Goal: Task Accomplishment & Management: Manage account settings

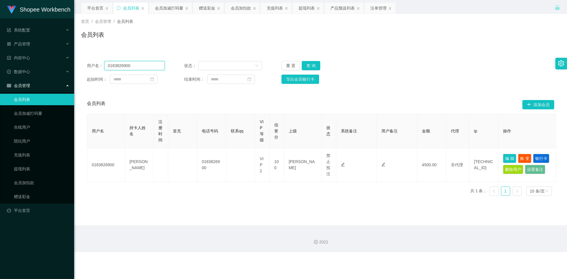
click at [146, 67] on input "0183826900" at bounding box center [134, 65] width 61 height 9
paste input "60143537537"
type input "60143537537"
click at [307, 65] on button "查 询" at bounding box center [311, 65] width 19 height 9
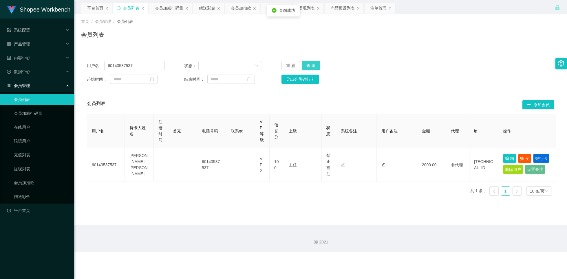
click at [306, 65] on button "查 询" at bounding box center [311, 65] width 19 height 9
click at [147, 66] on input "60143537537" at bounding box center [134, 65] width 61 height 9
click at [310, 66] on button "查 询" at bounding box center [311, 65] width 19 height 9
click at [308, 67] on button "查 询" at bounding box center [311, 65] width 19 height 9
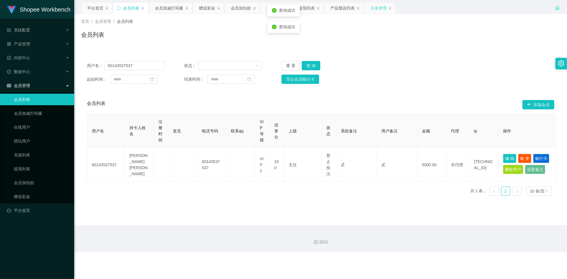
click at [376, 9] on div "注单管理" at bounding box center [378, 8] width 16 height 11
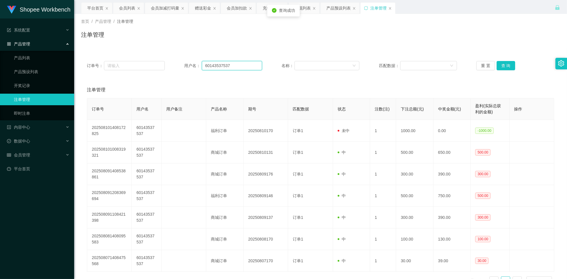
click at [238, 66] on input "60143537537" at bounding box center [232, 65] width 61 height 9
click at [500, 67] on button "查 询" at bounding box center [506, 65] width 19 height 9
click at [504, 67] on button "查 询" at bounding box center [506, 65] width 19 height 9
click at [131, 7] on div "会员列表" at bounding box center [127, 8] width 16 height 11
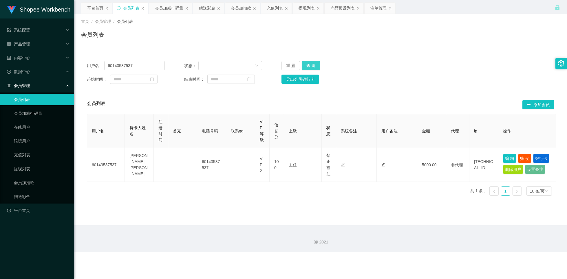
click at [308, 66] on button "查 询" at bounding box center [311, 65] width 19 height 9
click at [344, 10] on div "产品预设列表" at bounding box center [342, 8] width 24 height 11
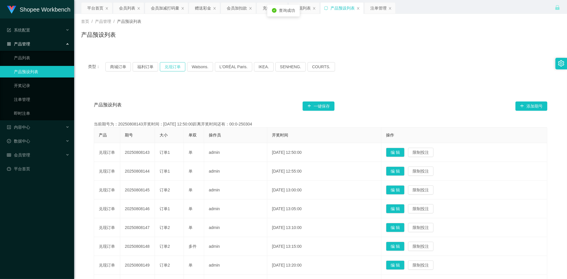
click at [174, 69] on button "兑现订单" at bounding box center [172, 66] width 25 height 9
click at [187, 86] on div "产品预设列表 一键保存 添加期号 当前期号为：20250811114开奖时间：[DATE] 10:25:00距离开奖时间还有： 产品 期号 大小 单双 操作员…" at bounding box center [320, 220] width 479 height 273
click at [168, 10] on div "会员加减打码量" at bounding box center [165, 8] width 28 height 11
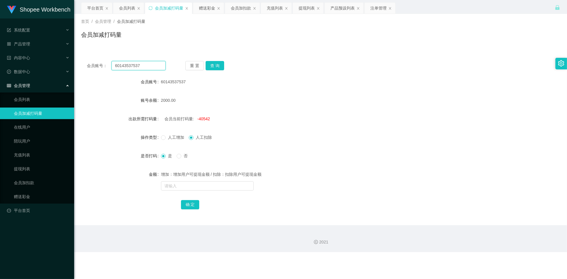
click at [159, 67] on input "60143537537" at bounding box center [138, 65] width 54 height 9
click at [159, 65] on input "60143537537" at bounding box center [138, 65] width 54 height 9
paste input "60143537537"
click at [159, 65] on input "6014353753760143537537" at bounding box center [138, 65] width 54 height 9
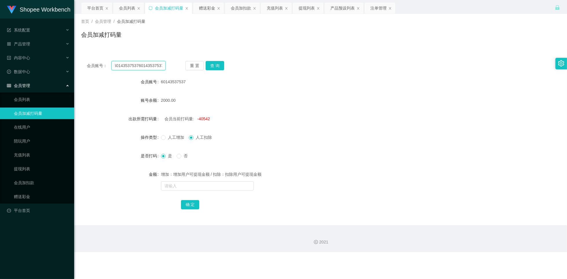
click at [159, 65] on input "6014353753760143537537" at bounding box center [138, 65] width 54 height 9
paste input "text"
type input "60143537537"
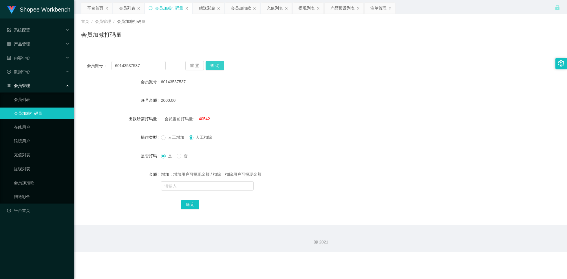
click at [221, 67] on button "查 询" at bounding box center [215, 65] width 19 height 9
click at [194, 67] on button "重 置" at bounding box center [194, 65] width 19 height 9
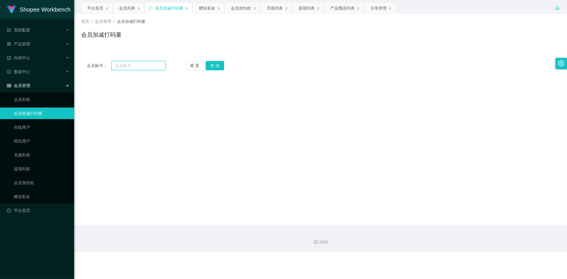
click at [155, 67] on input "text" at bounding box center [138, 65] width 54 height 9
paste input "60143537537"
type input "60143537537"
click at [214, 67] on button "查 询" at bounding box center [215, 65] width 19 height 9
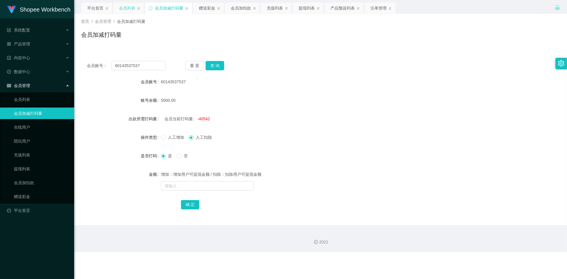
click at [129, 11] on div "会员列表" at bounding box center [127, 8] width 16 height 11
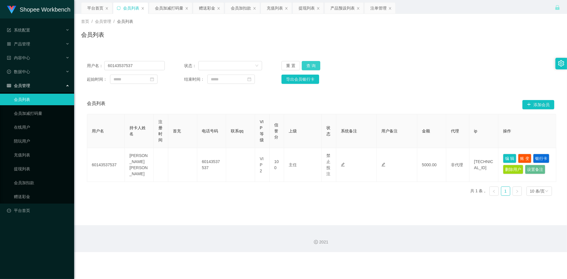
click at [310, 69] on button "查 询" at bounding box center [311, 65] width 19 height 9
click at [311, 66] on button "查 询" at bounding box center [311, 65] width 19 height 9
click at [510, 159] on button "编 辑" at bounding box center [509, 158] width 13 height 9
type input "60143537537"
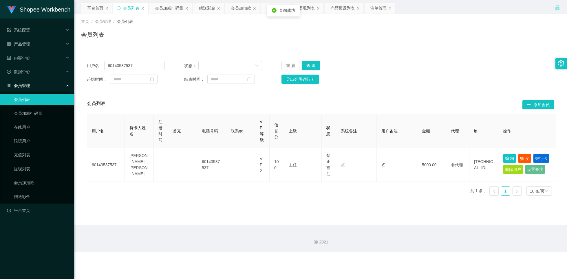
type input "[PERSON_NAME] [PERSON_NAME]"
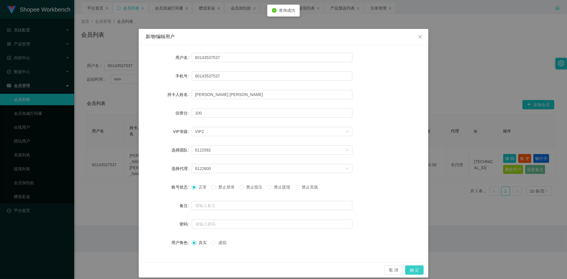
click at [414, 269] on button "确 定" at bounding box center [414, 270] width 19 height 9
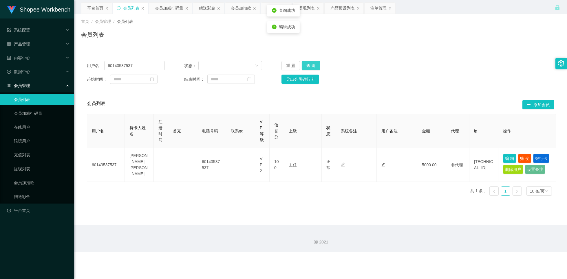
click at [308, 64] on button "查 询" at bounding box center [311, 65] width 19 height 9
click at [315, 66] on button "查 询" at bounding box center [311, 65] width 19 height 9
click at [348, 10] on div "产品预设列表" at bounding box center [342, 8] width 24 height 11
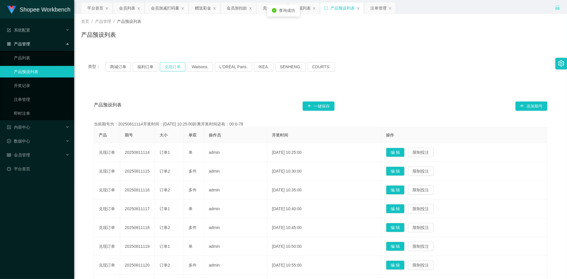
click at [173, 68] on button "兑现订单" at bounding box center [172, 66] width 25 height 9
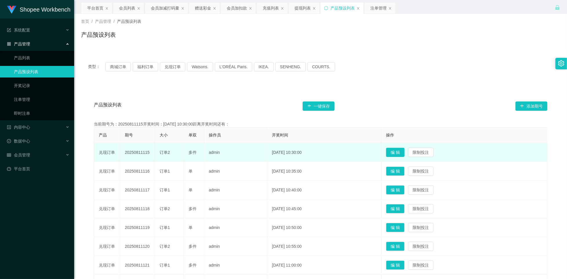
click at [400, 155] on button "编 辑" at bounding box center [395, 152] width 19 height 9
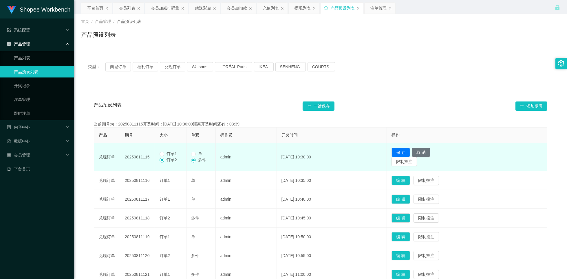
click at [172, 154] on span "订单1" at bounding box center [171, 154] width 15 height 5
drag, startPoint x: 200, startPoint y: 154, endPoint x: 195, endPoint y: 157, distance: 5.6
click at [200, 155] on span "单" at bounding box center [200, 154] width 9 height 5
click at [408, 154] on button "保 存" at bounding box center [401, 152] width 19 height 9
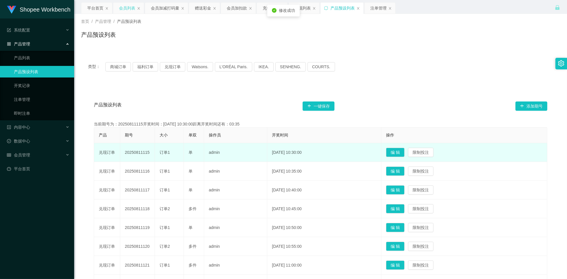
click at [127, 10] on div "会员列表" at bounding box center [127, 8] width 16 height 11
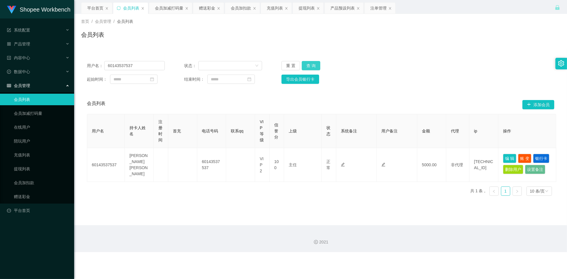
click at [310, 67] on button "查 询" at bounding box center [311, 65] width 19 height 9
click at [309, 66] on button "查 询" at bounding box center [311, 65] width 19 height 9
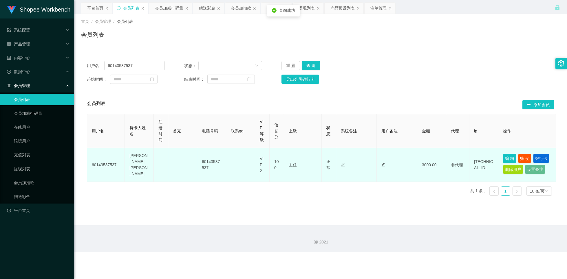
click at [506, 158] on button "编 辑" at bounding box center [509, 158] width 13 height 9
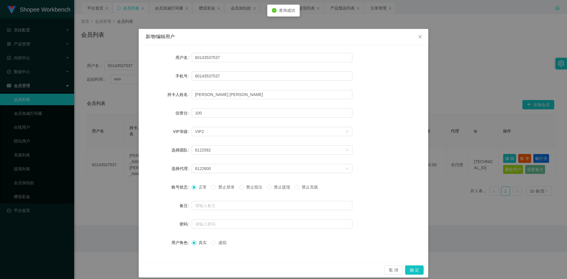
click at [253, 188] on span "禁止投注" at bounding box center [254, 187] width 21 height 5
click at [413, 274] on button "确 定" at bounding box center [414, 270] width 19 height 9
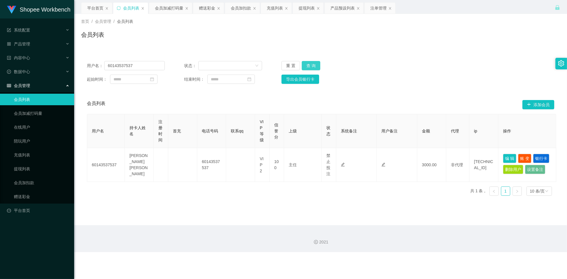
click at [316, 69] on button "查 询" at bounding box center [311, 65] width 19 height 9
click at [314, 67] on button "查 询" at bounding box center [311, 65] width 19 height 9
click at [140, 68] on input "60143537537" at bounding box center [134, 65] width 61 height 9
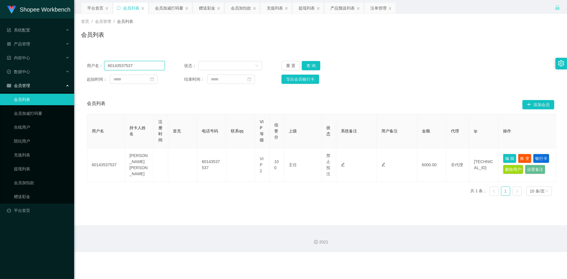
paste input "0109500058"
click at [312, 65] on button "查 询" at bounding box center [311, 65] width 19 height 9
click at [138, 63] on input "0109500058" at bounding box center [134, 65] width 61 height 9
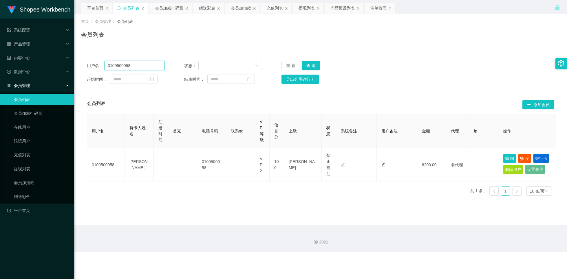
paste input "83826900"
type input "0183826900"
click at [314, 68] on button "查 询" at bounding box center [311, 65] width 19 height 9
click at [378, 10] on div "注单管理" at bounding box center [378, 8] width 16 height 11
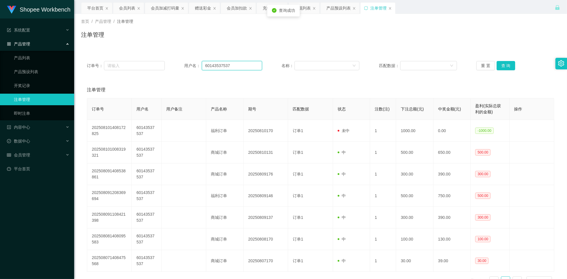
click at [252, 67] on input "60143537537" at bounding box center [232, 65] width 61 height 9
paste input "0183826900"
type input "0183826900"
click at [509, 68] on button "查 询" at bounding box center [506, 65] width 19 height 9
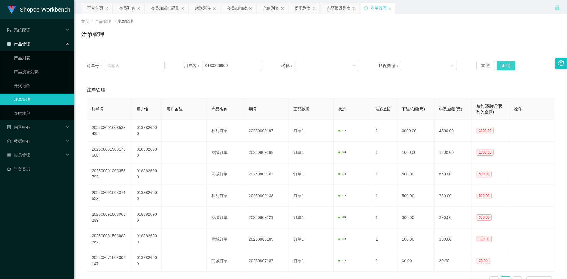
click at [506, 64] on button "查 询" at bounding box center [506, 65] width 19 height 9
click at [129, 13] on div "会员列表" at bounding box center [127, 8] width 16 height 11
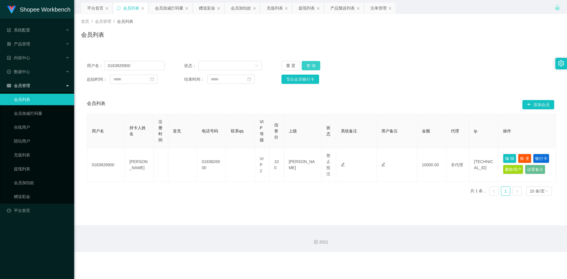
click at [312, 66] on button "查 询" at bounding box center [311, 65] width 19 height 9
click at [507, 160] on button "编 辑" at bounding box center [509, 158] width 13 height 9
type input "0183826900"
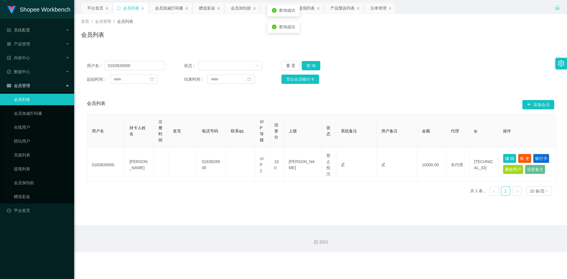
type input "[PERSON_NAME]"
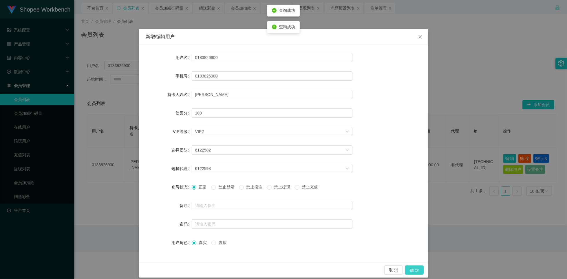
click at [412, 267] on button "确 定" at bounding box center [414, 270] width 19 height 9
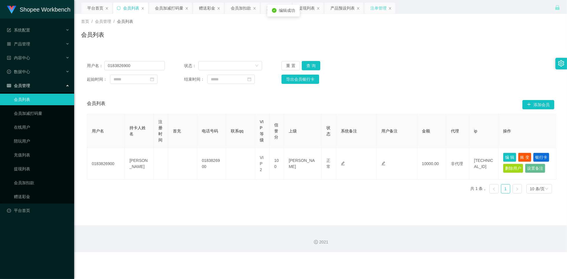
click at [378, 10] on div "注单管理" at bounding box center [378, 8] width 16 height 11
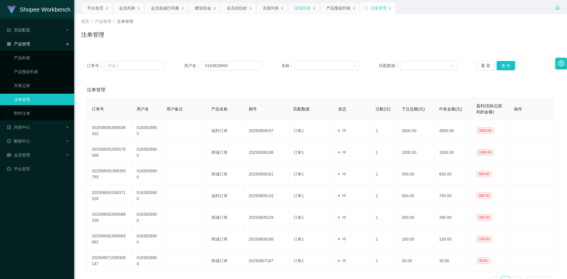
click at [301, 9] on div "提现列表" at bounding box center [303, 8] width 16 height 11
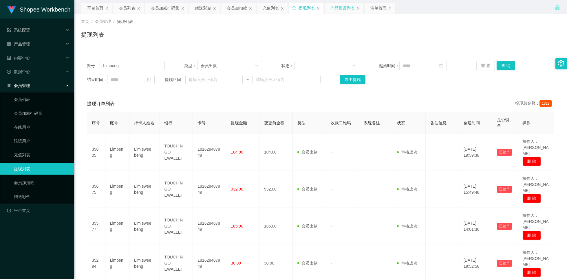
click at [341, 8] on div "产品预设列表" at bounding box center [342, 8] width 24 height 11
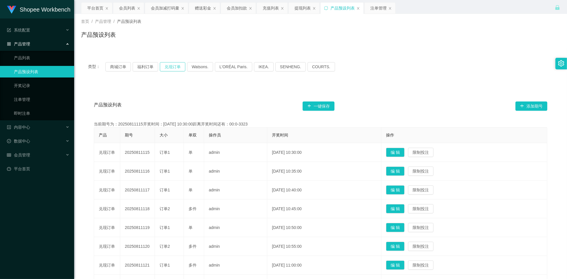
click at [170, 67] on button "兑现订单" at bounding box center [172, 66] width 25 height 9
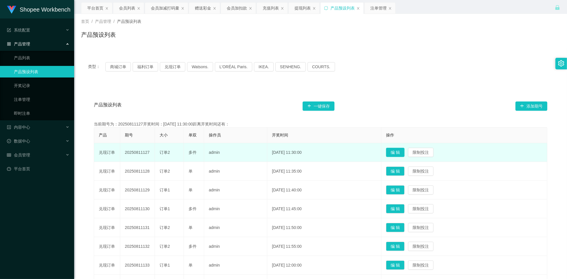
click at [399, 152] on button "编 辑" at bounding box center [395, 152] width 19 height 9
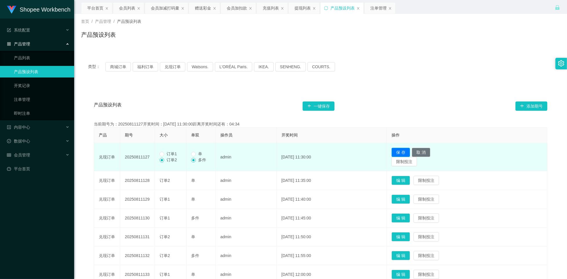
click at [406, 154] on button "保 存" at bounding box center [401, 152] width 19 height 9
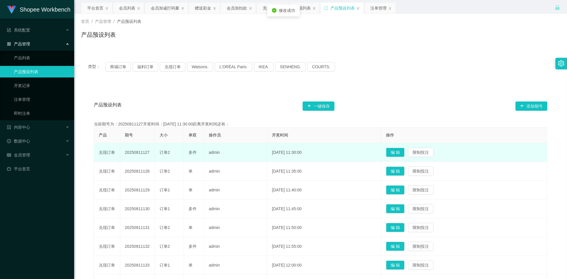
click at [356, 85] on div "产品预设列表 一键保存 添加期号 当前期号为：20250811127开奖时间：[DATE] 11:30:00距离开奖时间还有： 产品 期号 大小 单双 操作员…" at bounding box center [320, 220] width 479 height 273
click at [131, 4] on div "会员列表" at bounding box center [127, 8] width 16 height 11
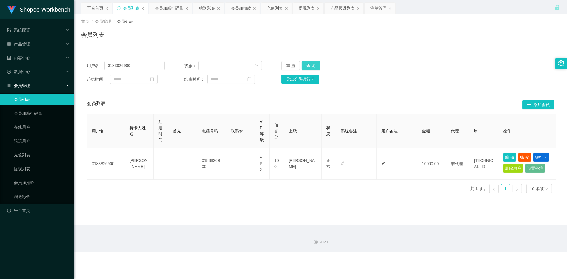
click at [314, 65] on button "查 询" at bounding box center [311, 65] width 19 height 9
click at [380, 10] on div "注单管理" at bounding box center [378, 8] width 16 height 11
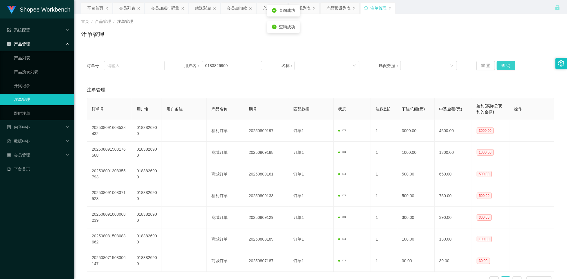
click at [505, 67] on button "查 询" at bounding box center [506, 65] width 19 height 9
click at [237, 66] on input "0183826900" at bounding box center [232, 65] width 61 height 9
click at [502, 64] on button "查 询" at bounding box center [506, 65] width 19 height 9
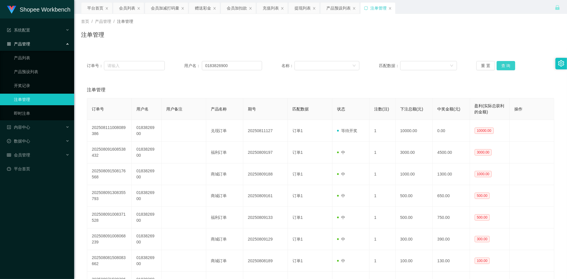
click at [504, 65] on button "查 询" at bounding box center [506, 65] width 19 height 9
click at [130, 6] on div "会员列表" at bounding box center [127, 8] width 16 height 11
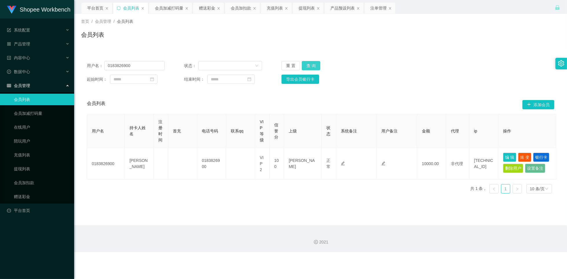
click at [310, 65] on button "查 询" at bounding box center [311, 65] width 19 height 9
click at [506, 157] on button "编 辑" at bounding box center [509, 157] width 13 height 9
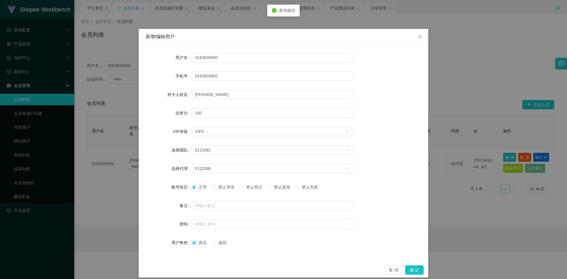
click at [249, 188] on span "禁止投注" at bounding box center [254, 187] width 21 height 5
click at [411, 272] on button "确 定" at bounding box center [414, 270] width 19 height 9
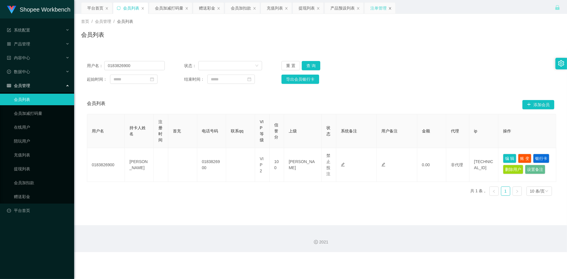
click at [388, 9] on icon "图标: close" at bounding box center [389, 8] width 3 height 3
click at [65, 46] on div "产品管理" at bounding box center [37, 44] width 74 height 12
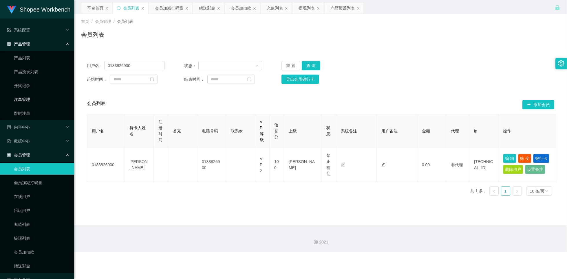
click at [31, 99] on link "注单管理" at bounding box center [42, 100] width 56 height 12
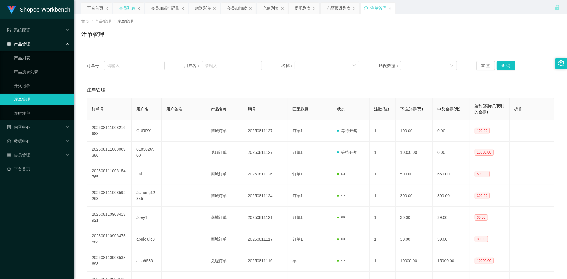
click at [124, 6] on div "会员列表" at bounding box center [127, 8] width 16 height 11
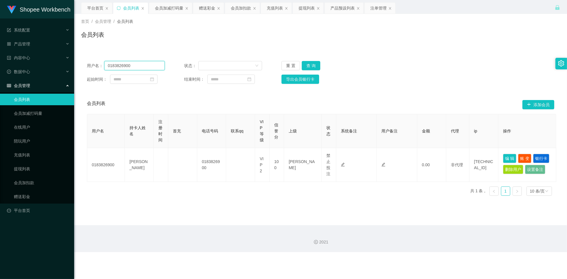
click at [134, 63] on input "0183826900" at bounding box center [134, 65] width 61 height 9
click at [310, 63] on button "查 询" at bounding box center [311, 65] width 19 height 9
click at [137, 67] on input "0183826900" at bounding box center [134, 65] width 61 height 9
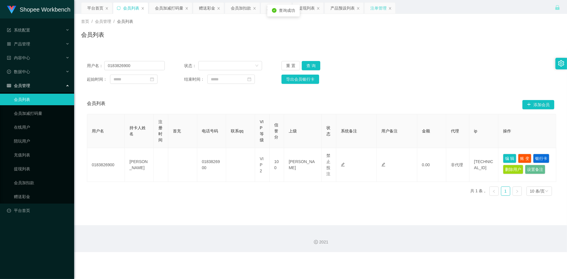
click at [381, 9] on div "注单管理" at bounding box center [378, 8] width 16 height 11
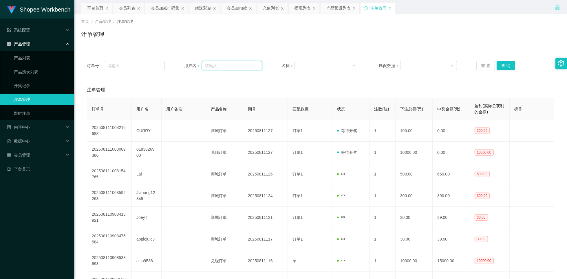
click at [233, 65] on input "text" at bounding box center [232, 65] width 61 height 9
paste input "0183826900"
type input "0183826900"
click at [499, 68] on button "查 询" at bounding box center [506, 65] width 19 height 9
click at [239, 65] on input "0183826900" at bounding box center [232, 65] width 61 height 9
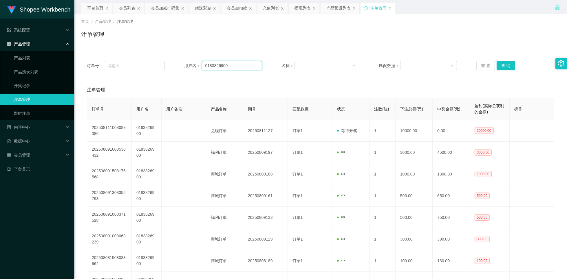
click at [239, 65] on input "0183826900" at bounding box center [232, 65] width 61 height 9
click at [203, 8] on div "赠送彩金" at bounding box center [203, 8] width 16 height 11
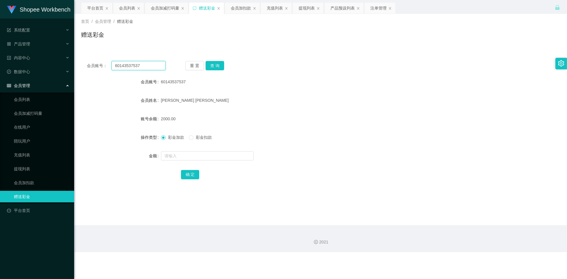
click at [152, 65] on input "60143537537" at bounding box center [138, 65] width 54 height 9
paste input "0183826900"
type input "0183826900"
click at [219, 69] on button "查 询" at bounding box center [215, 65] width 19 height 9
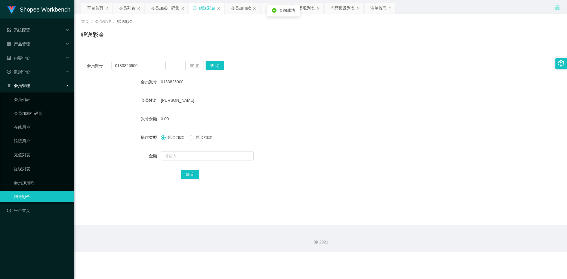
click at [194, 162] on form "会员账号 0183826900 会员姓名 [PERSON_NAME] 账号余额 0.00 操作类型 彩金加款 彩金扣款 金额 确 定" at bounding box center [320, 128] width 479 height 104
click at [196, 157] on input "text" at bounding box center [207, 155] width 93 height 9
click at [380, 8] on div "注单管理" at bounding box center [378, 8] width 16 height 11
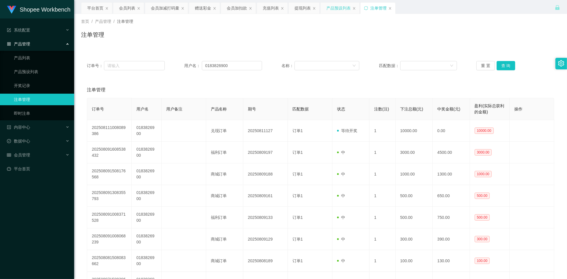
click at [342, 8] on div "产品预设列表" at bounding box center [338, 8] width 24 height 11
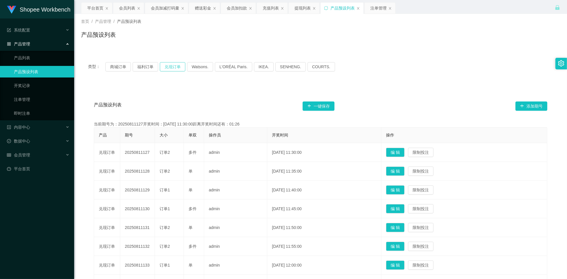
click at [170, 69] on button "兑现订单" at bounding box center [172, 66] width 25 height 9
click at [170, 68] on button "兑现订单" at bounding box center [172, 66] width 25 height 9
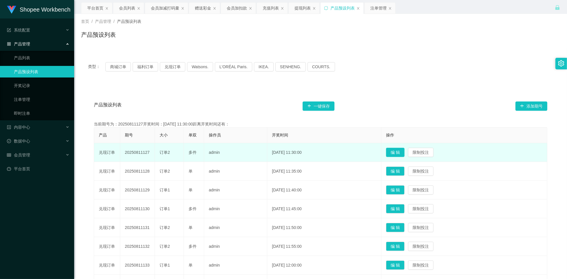
click at [401, 152] on button "编 辑" at bounding box center [395, 152] width 19 height 9
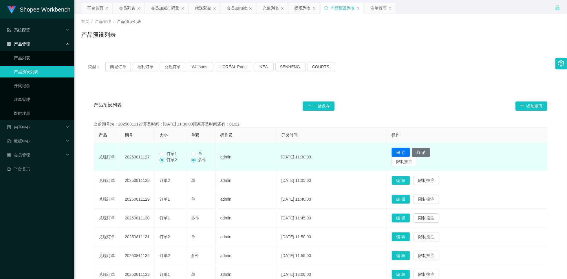
click at [406, 152] on button "保 存" at bounding box center [401, 152] width 19 height 9
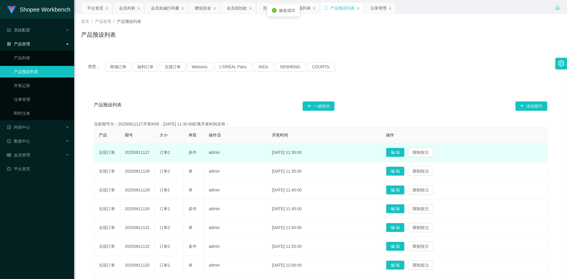
click at [371, 87] on div "产品预设列表 一键保存 添加期号 当前期号为：20250811127开奖时间：[DATE] 11:30:00距离开奖时间还有： 产品 期号 大小 单双 操作员…" at bounding box center [320, 220] width 479 height 273
click at [127, 11] on div "会员列表" at bounding box center [127, 8] width 16 height 11
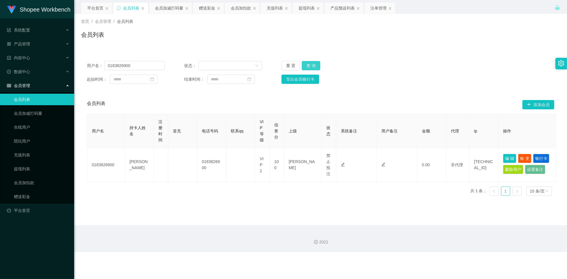
click at [311, 67] on button "查 询" at bounding box center [311, 65] width 19 height 9
click at [306, 69] on button "查 询" at bounding box center [311, 65] width 19 height 9
click at [310, 67] on button "查 询" at bounding box center [311, 65] width 19 height 9
click at [375, 8] on div "注单管理" at bounding box center [378, 8] width 16 height 11
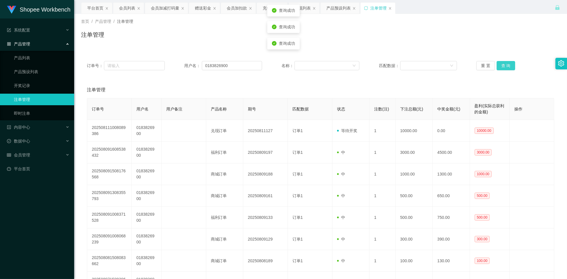
click at [508, 65] on button "查 询" at bounding box center [506, 65] width 19 height 9
click at [206, 12] on div "赠送彩金" at bounding box center [203, 8] width 16 height 11
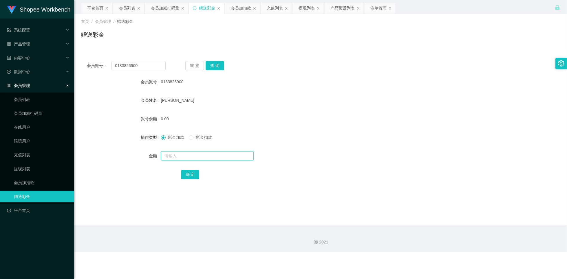
drag, startPoint x: 186, startPoint y: 157, endPoint x: 189, endPoint y: 156, distance: 3.6
click at [187, 157] on input "text" at bounding box center [207, 155] width 93 height 9
type input "10000"
click at [197, 173] on button "确 定" at bounding box center [190, 174] width 19 height 9
click at [146, 63] on input "0183826900" at bounding box center [138, 65] width 54 height 9
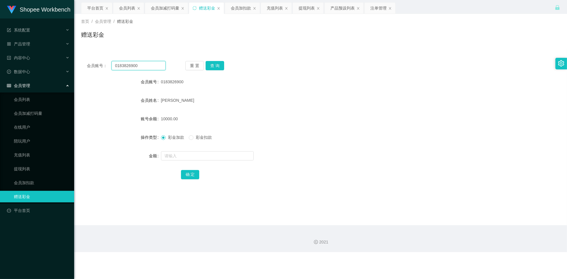
click at [146, 63] on input "0183826900" at bounding box center [138, 65] width 54 height 9
